Goal: Navigation & Orientation: Find specific page/section

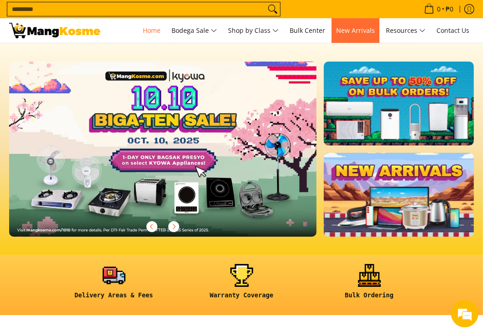
click at [357, 31] on span "New Arrivals" at bounding box center [355, 30] width 39 height 9
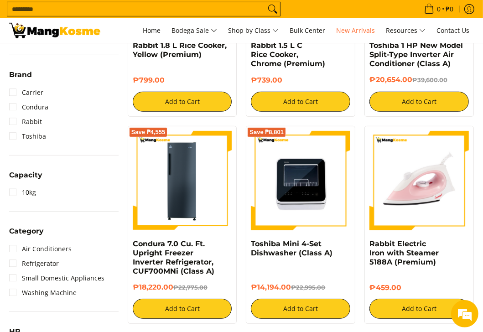
scroll to position [272, 0]
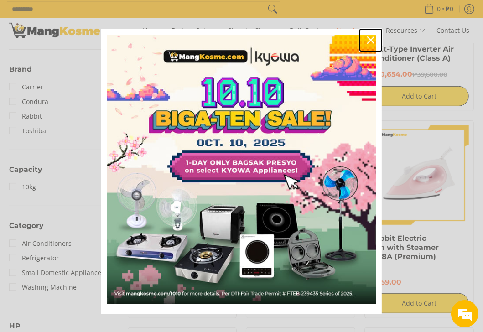
click at [368, 35] on div "Close" at bounding box center [370, 40] width 15 height 15
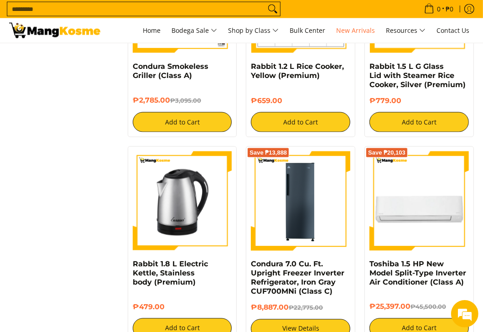
scroll to position [905, 0]
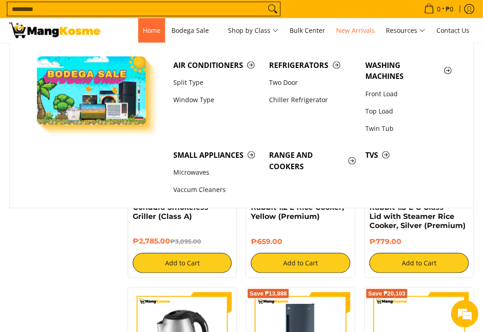
click at [156, 24] on link "Home" at bounding box center [151, 30] width 27 height 25
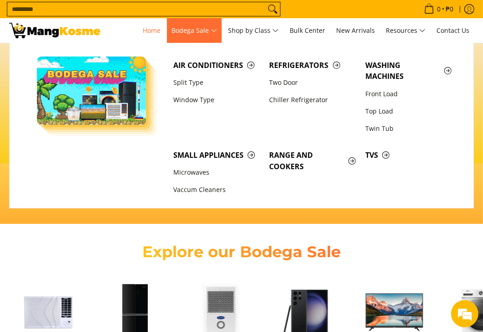
click at [211, 26] on span "Bodega Sale" at bounding box center [194, 30] width 46 height 11
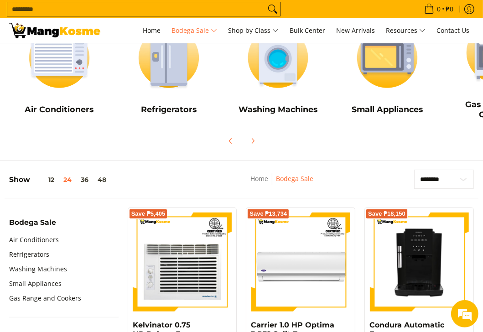
scroll to position [91, 0]
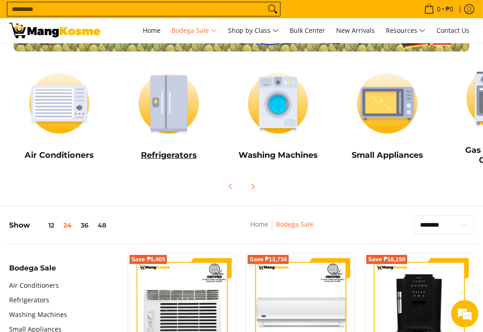
click at [166, 117] on img at bounding box center [169, 103] width 100 height 75
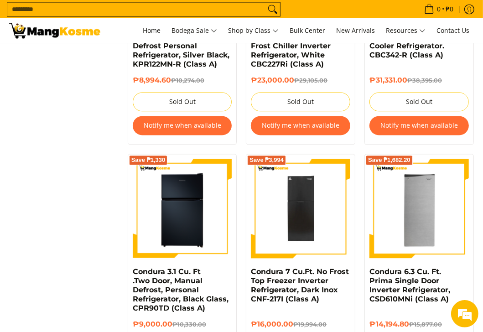
scroll to position [1231, 0]
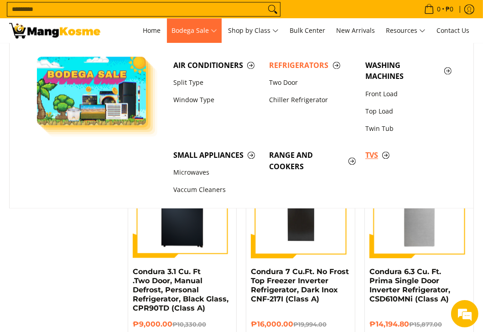
click at [373, 155] on span "TVs" at bounding box center [408, 155] width 87 height 11
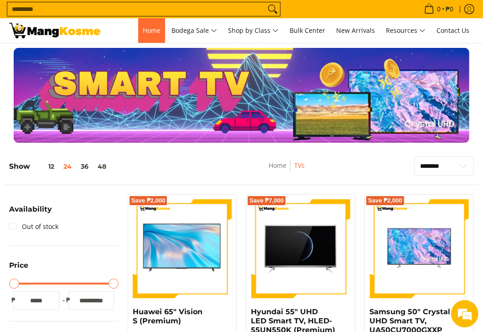
click at [147, 32] on span "Home" at bounding box center [152, 30] width 18 height 9
